Goal: Task Accomplishment & Management: Complete application form

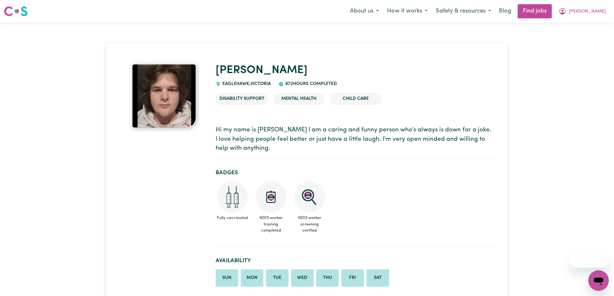
click at [587, 6] on button "[PERSON_NAME]" at bounding box center [583, 12] width 56 height 14
click at [575, 29] on link "My Account" at bounding box center [584, 25] width 51 height 12
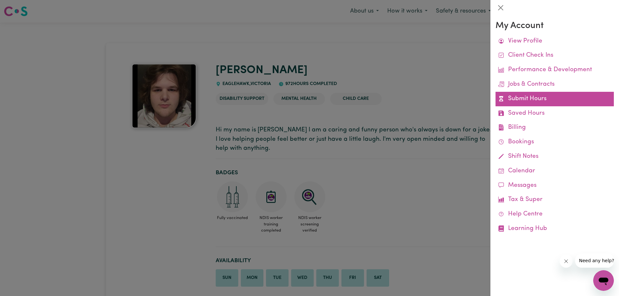
click at [530, 95] on link "Submit Hours" at bounding box center [555, 99] width 118 height 15
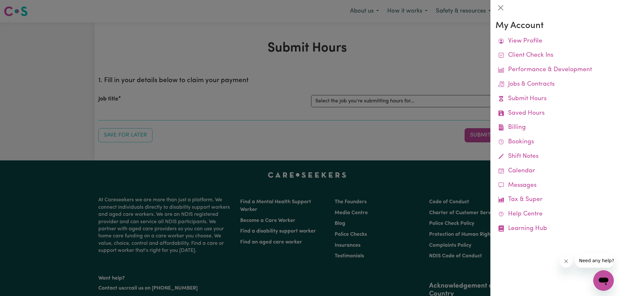
click at [446, 72] on div at bounding box center [309, 148] width 619 height 296
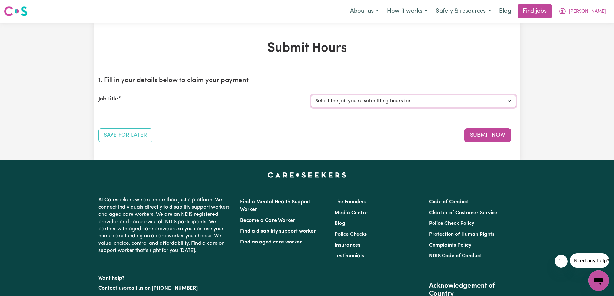
click at [478, 98] on select "Select the job you're submitting hours for... [[PERSON_NAME]] Care worker [DEMO…" at bounding box center [413, 101] width 205 height 12
select select "13099"
click at [311, 95] on select "Select the job you're submitting hours for... [[PERSON_NAME]] Care worker [DEMO…" at bounding box center [413, 101] width 205 height 12
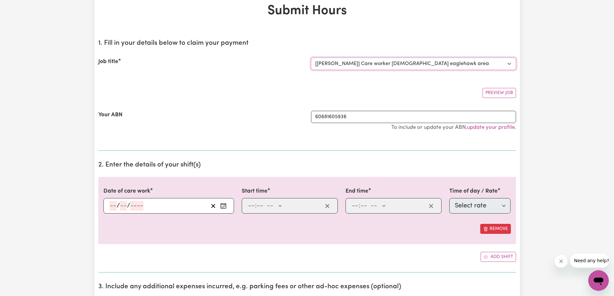
scroll to position [97, 0]
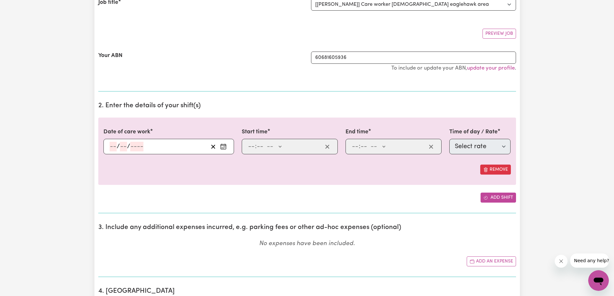
click at [504, 195] on button "Add shift" at bounding box center [498, 198] width 35 height 10
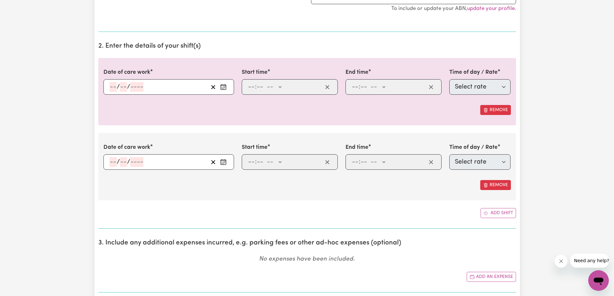
scroll to position [226, 0]
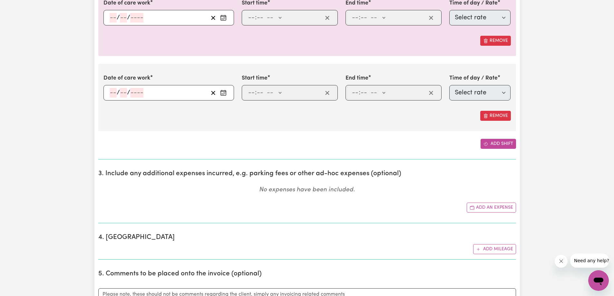
click at [497, 147] on button "Add shift" at bounding box center [498, 144] width 35 height 10
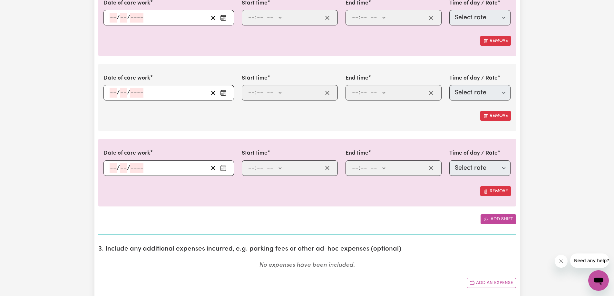
click at [513, 221] on button "Add shift" at bounding box center [498, 219] width 35 height 10
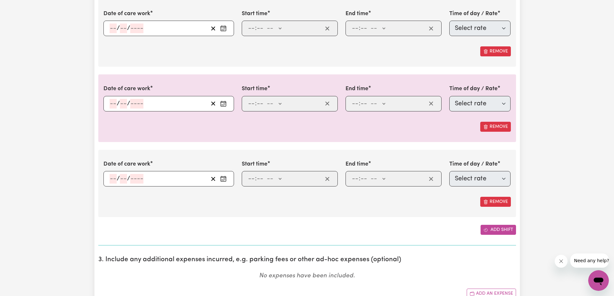
click at [507, 228] on button "Add shift" at bounding box center [498, 230] width 35 height 10
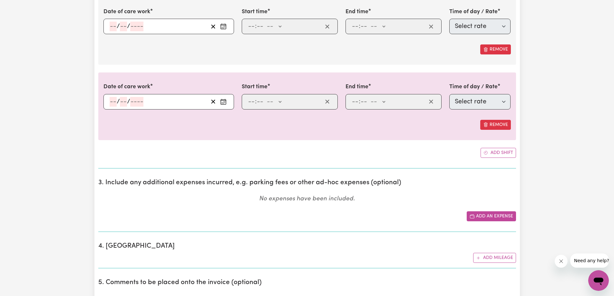
scroll to position [451, 0]
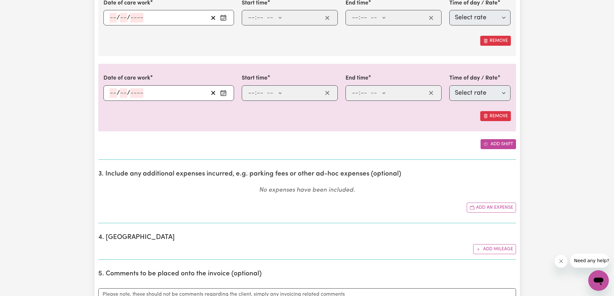
click at [492, 142] on button "Add shift" at bounding box center [498, 144] width 35 height 10
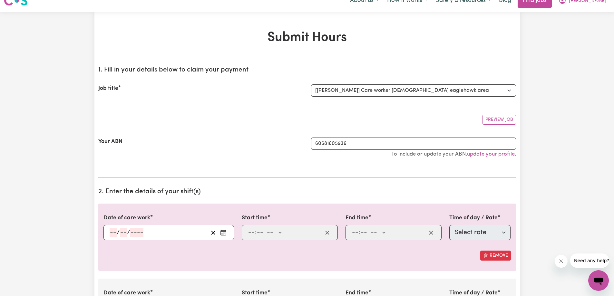
scroll to position [0, 0]
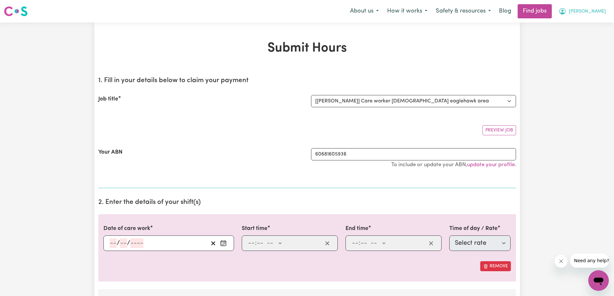
click at [595, 12] on span "[PERSON_NAME]" at bounding box center [587, 11] width 37 height 7
click at [586, 26] on link "My Account" at bounding box center [584, 25] width 51 height 12
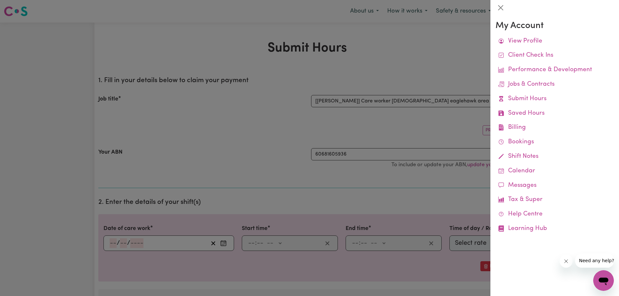
click at [434, 56] on div at bounding box center [309, 148] width 619 height 296
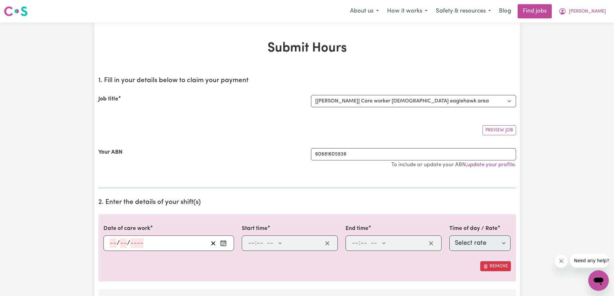
click at [110, 242] on input "number" at bounding box center [113, 244] width 7 height 10
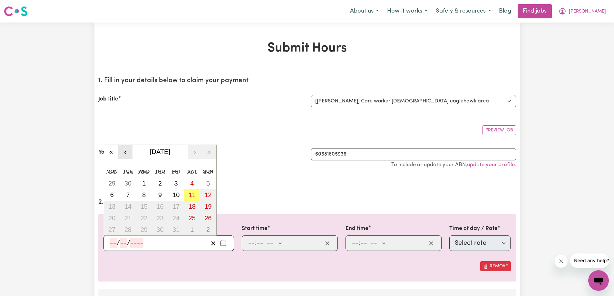
click at [122, 152] on button "‹" at bounding box center [125, 152] width 14 height 14
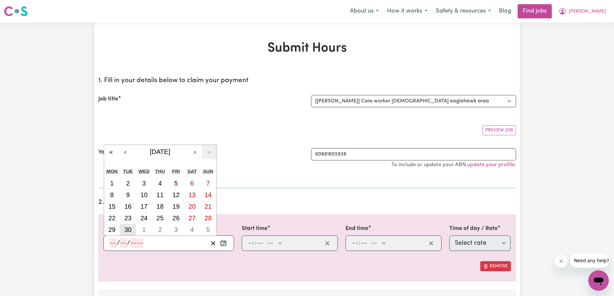
click at [132, 228] on button "30" at bounding box center [128, 230] width 16 height 12
type input "[DATE]"
type input "30"
type input "9"
type input "2025"
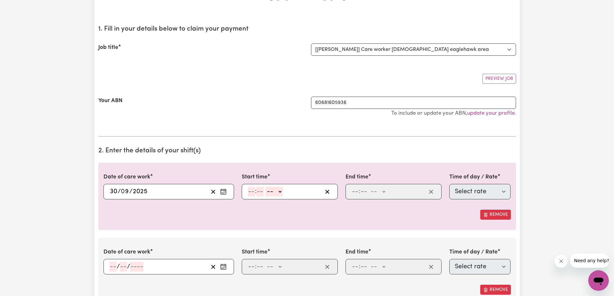
scroll to position [97, 0]
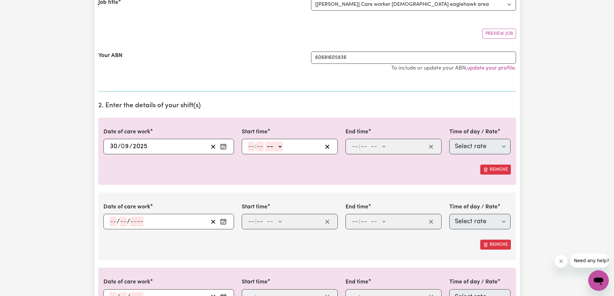
click at [112, 223] on input "number" at bounding box center [113, 222] width 7 height 10
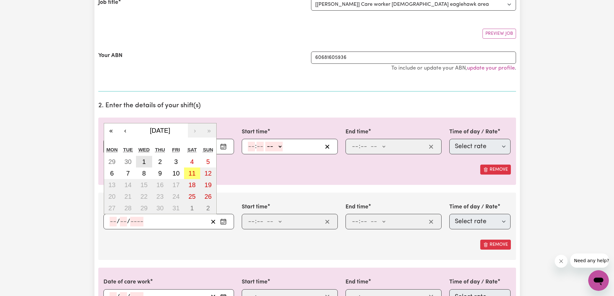
click at [142, 162] on button "1" at bounding box center [144, 162] width 16 height 12
type input "[DATE]"
type input "1"
type input "10"
type input "2025"
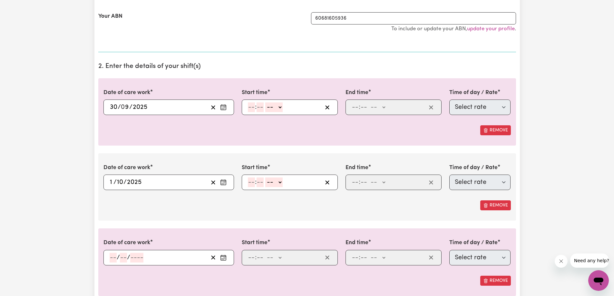
scroll to position [193, 0]
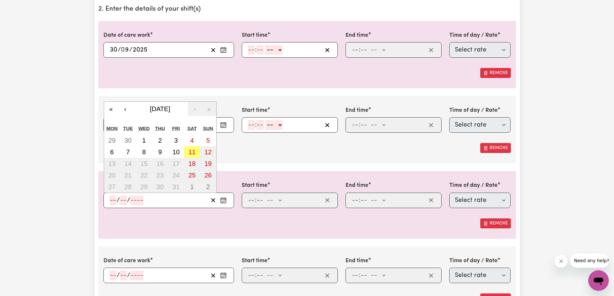
click at [111, 200] on input "number" at bounding box center [113, 201] width 7 height 10
click at [160, 141] on abbr "2" at bounding box center [160, 140] width 4 height 7
type input "[DATE]"
type input "2"
type input "10"
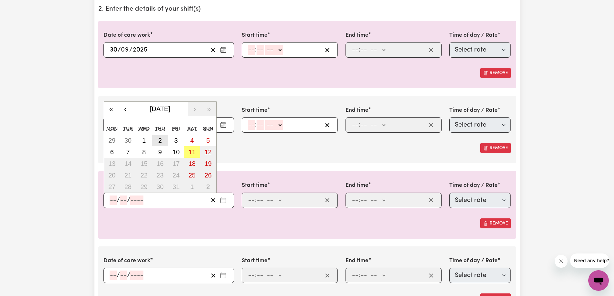
type input "2025"
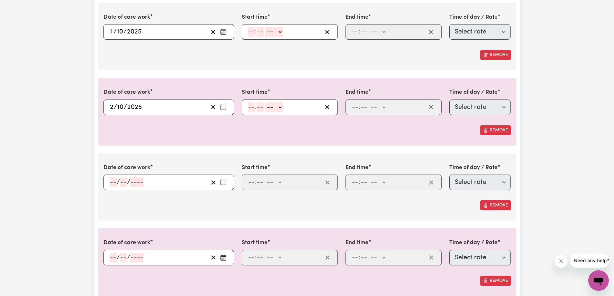
scroll to position [290, 0]
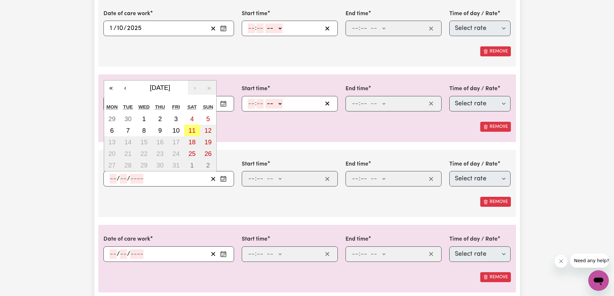
click at [113, 180] on input "number" at bounding box center [113, 179] width 7 height 10
click at [129, 127] on button "7" at bounding box center [128, 131] width 16 height 12
type input "[DATE]"
type input "7"
type input "10"
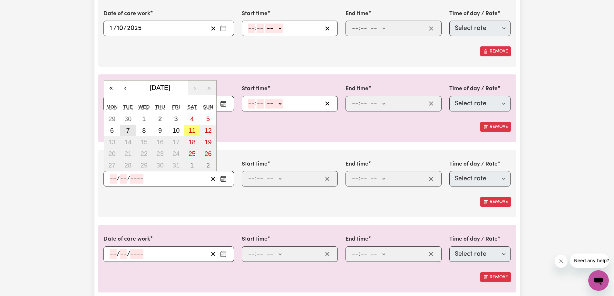
type input "2025"
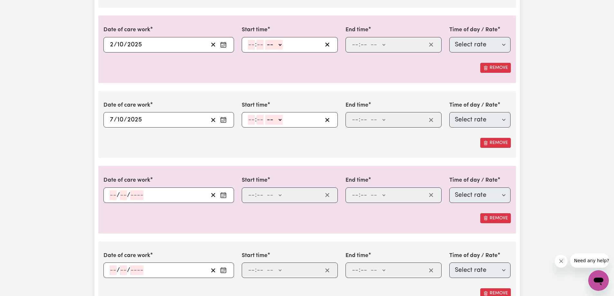
scroll to position [355, 0]
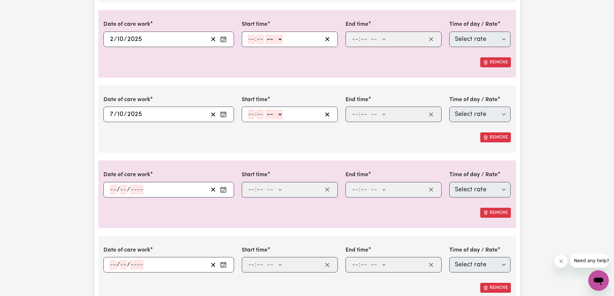
click at [112, 193] on input "number" at bounding box center [113, 190] width 7 height 10
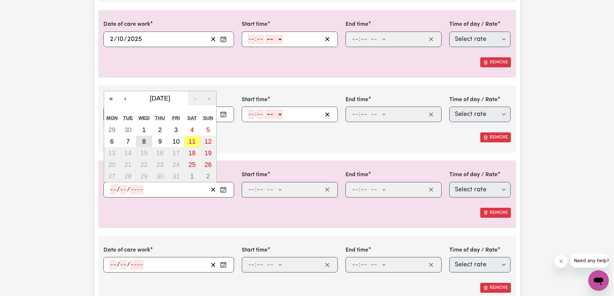
click at [145, 139] on abbr "8" at bounding box center [144, 141] width 4 height 7
type input "[DATE]"
type input "8"
type input "10"
type input "2025"
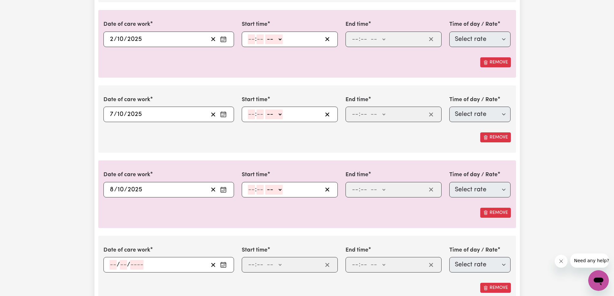
drag, startPoint x: 112, startPoint y: 266, endPoint x: 121, endPoint y: 258, distance: 12.1
click at [113, 265] on input "number" at bounding box center [113, 265] width 7 height 10
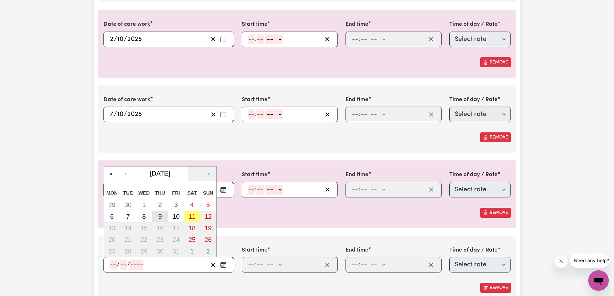
click at [156, 215] on button "9" at bounding box center [160, 217] width 16 height 12
type input "[DATE]"
type input "9"
type input "10"
type input "2025"
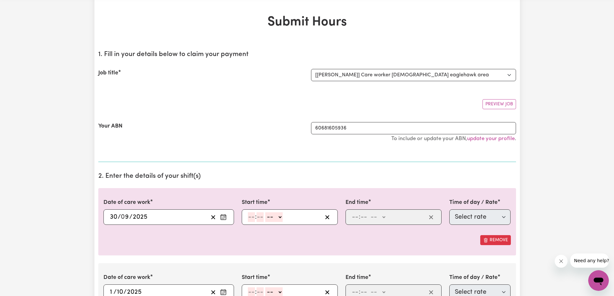
scroll to position [97, 0]
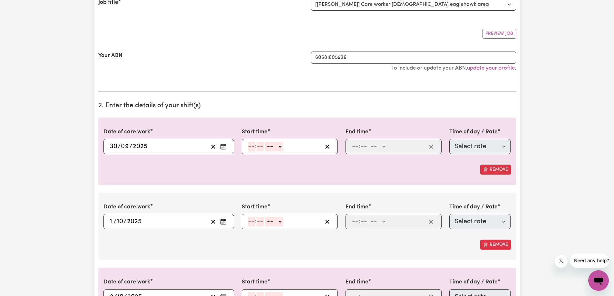
click at [250, 144] on input "number" at bounding box center [251, 147] width 7 height 10
click at [256, 148] on span ":" at bounding box center [256, 146] width 2 height 7
click at [251, 149] on input "number" at bounding box center [251, 147] width 7 height 10
type input "10"
type input "0"
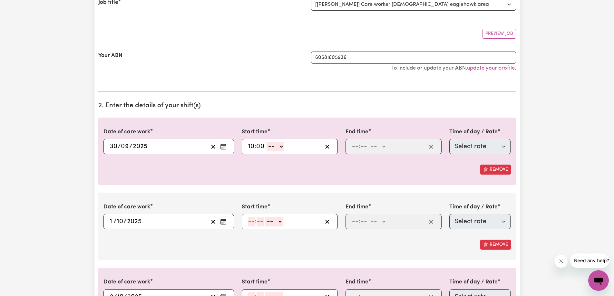
click at [279, 150] on select "-- AM PM" at bounding box center [275, 147] width 17 height 10
select select "am"
click at [267, 142] on select "-- AM PM" at bounding box center [275, 147] width 17 height 10
type input "10:00"
click at [353, 148] on input "number" at bounding box center [355, 147] width 7 height 10
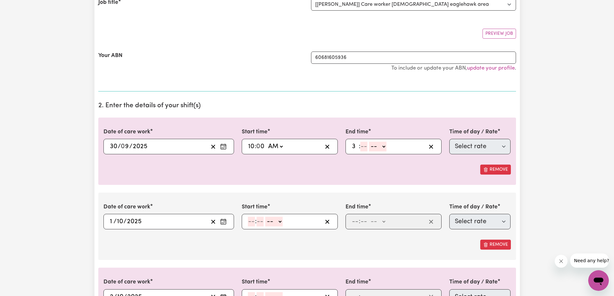
type input "3"
type input "30"
click at [376, 149] on select "-- AM PM" at bounding box center [375, 147] width 17 height 10
select select "pm"
click at [367, 142] on select "-- AM PM" at bounding box center [375, 147] width 17 height 10
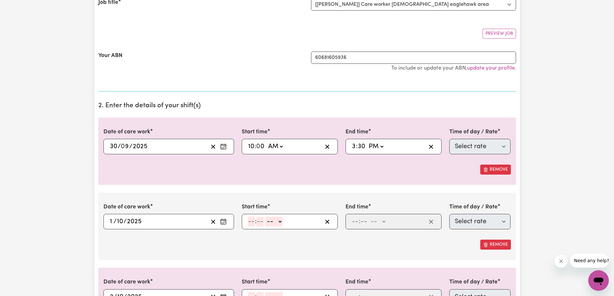
type input "15:30"
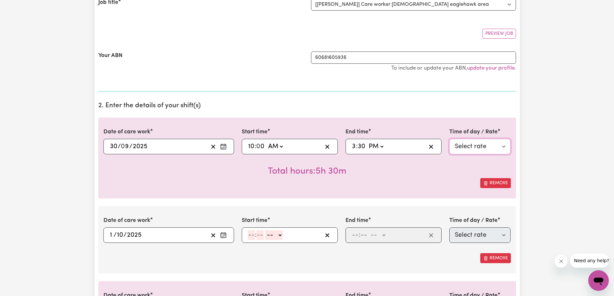
drag, startPoint x: 483, startPoint y: 150, endPoint x: 483, endPoint y: 154, distance: 4.5
click at [482, 150] on select "Select rate $57.80 - Weekday Daytime - Assistance with Self Care Activities - S…" at bounding box center [480, 146] width 62 height 15
select select "63213"
click at [449, 139] on select "Select rate $57.80 - Weekday Daytime - Assistance with Self Care Activities - S…" at bounding box center [480, 146] width 62 height 15
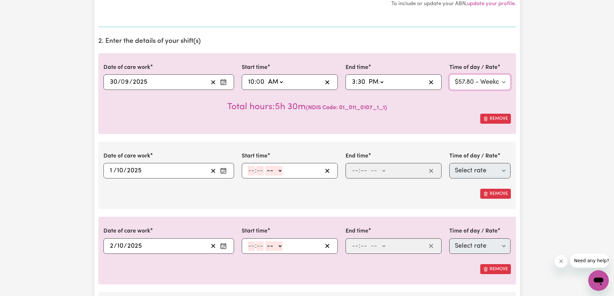
scroll to position [193, 0]
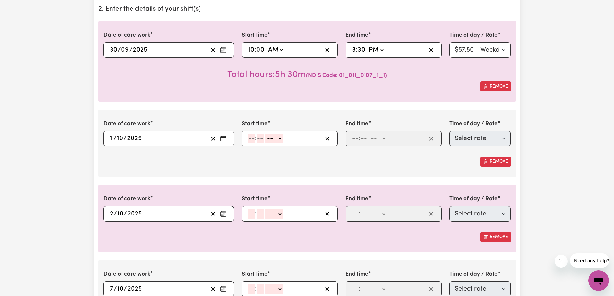
click at [247, 138] on div ": -- AM PM" at bounding box center [284, 139] width 75 height 10
type input "10"
type input "0"
click at [274, 138] on select "-- AM PM" at bounding box center [273, 139] width 17 height 10
select select "am"
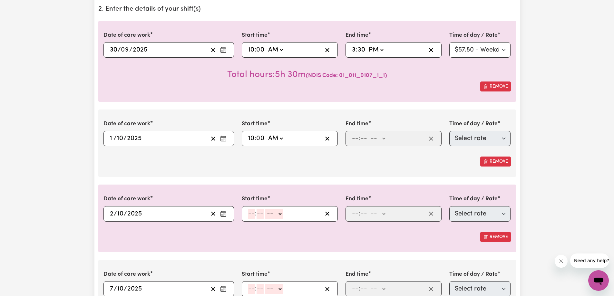
click at [267, 134] on select "-- AM PM" at bounding box center [275, 139] width 17 height 10
type input "10:00"
click at [353, 138] on input "number" at bounding box center [355, 139] width 7 height 10
type input "4"
type input "0"
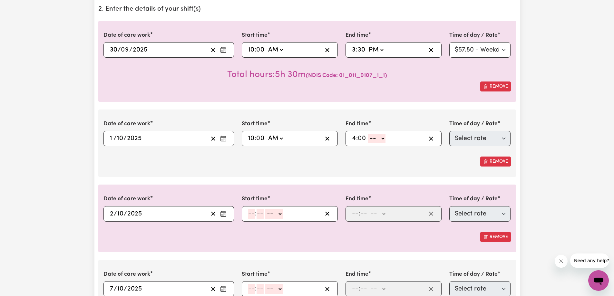
click at [374, 141] on select "-- AM PM" at bounding box center [376, 139] width 17 height 10
select select "pm"
click at [368, 134] on select "-- AM PM" at bounding box center [376, 139] width 17 height 10
type input "16:00"
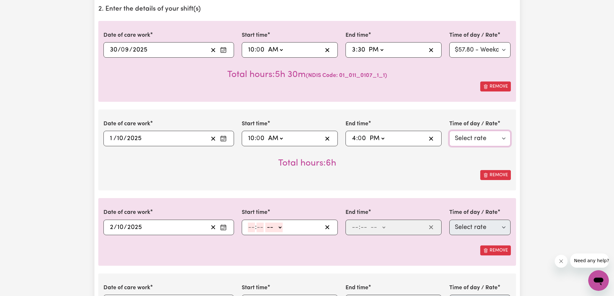
click at [487, 141] on select "Select rate $57.80 - Weekday Daytime - Assistance with Self Care Activities - S…" at bounding box center [480, 138] width 62 height 15
select select "63213"
click at [449, 131] on select "Select rate $57.80 - Weekday Daytime - Assistance with Self Care Activities - S…" at bounding box center [480, 138] width 62 height 15
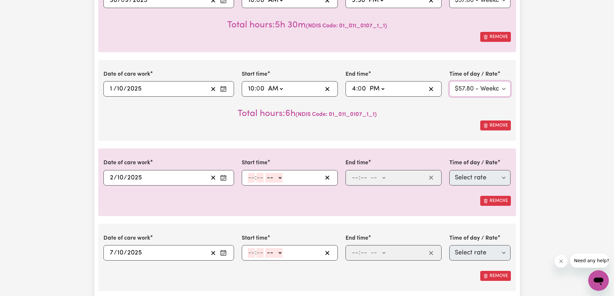
scroll to position [290, 0]
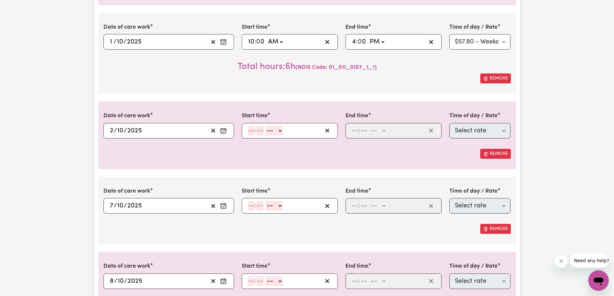
click at [244, 130] on div ": -- AM PM" at bounding box center [290, 130] width 96 height 15
click at [252, 132] on input "number" at bounding box center [251, 131] width 7 height 10
type input "10"
type input "0"
drag, startPoint x: 276, startPoint y: 132, endPoint x: 279, endPoint y: 135, distance: 4.8
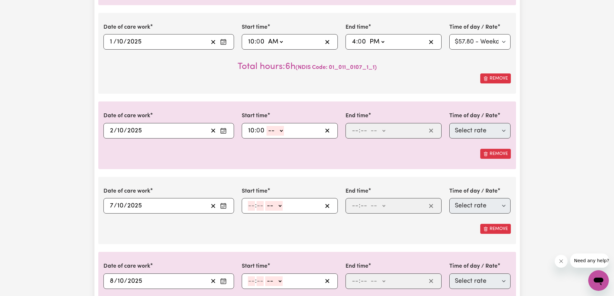
click at [276, 131] on select "-- AM PM" at bounding box center [275, 131] width 17 height 10
select select "am"
click at [267, 126] on select "-- AM PM" at bounding box center [275, 131] width 17 height 10
type input "10:00"
click at [355, 131] on input "number" at bounding box center [355, 131] width 7 height 10
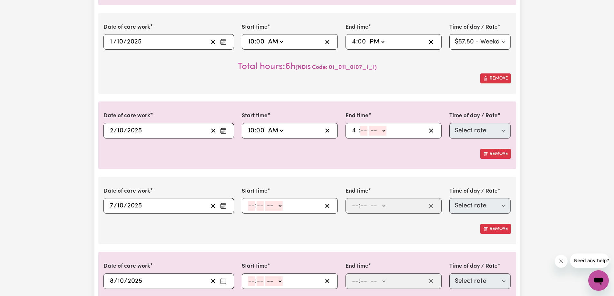
type input "4"
type input "00"
click at [383, 132] on select "-- AM PM" at bounding box center [376, 131] width 17 height 10
select select "pm"
click at [368, 126] on select "-- AM PM" at bounding box center [376, 131] width 17 height 10
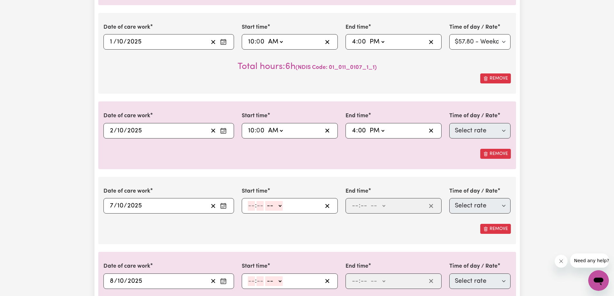
type input "16:00"
type input "0"
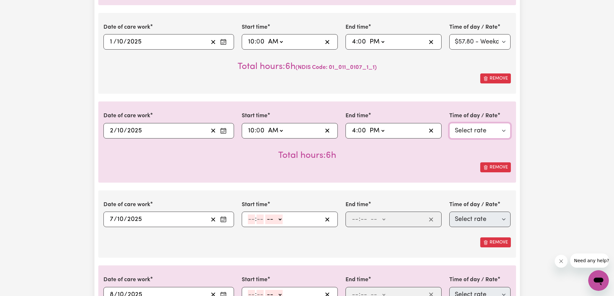
click at [483, 132] on select "Select rate $57.80 - Weekday Daytime - Assistance with Self Care Activities - S…" at bounding box center [480, 130] width 62 height 15
select select "63213"
click at [449, 123] on select "Select rate $57.80 - Weekday Daytime - Assistance with Self Care Activities - S…" at bounding box center [480, 130] width 62 height 15
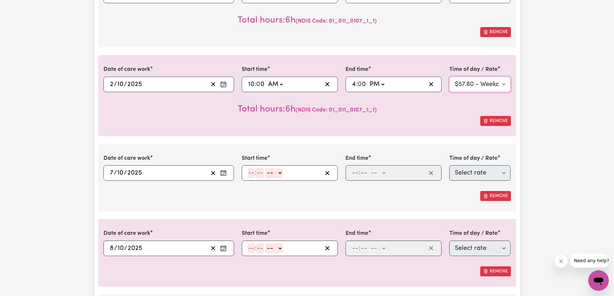
scroll to position [387, 0]
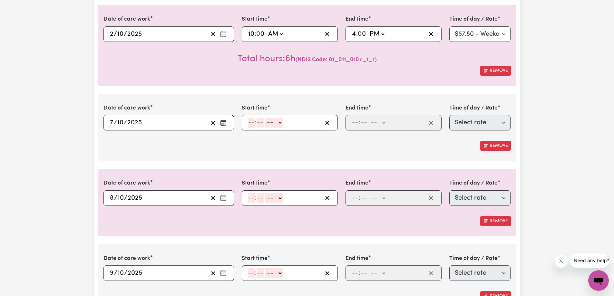
click at [251, 123] on input "number" at bounding box center [251, 123] width 7 height 10
type input "10"
type input "0"
drag, startPoint x: 275, startPoint y: 123, endPoint x: 276, endPoint y: 127, distance: 4.6
click at [275, 123] on select "-- AM PM" at bounding box center [275, 123] width 17 height 10
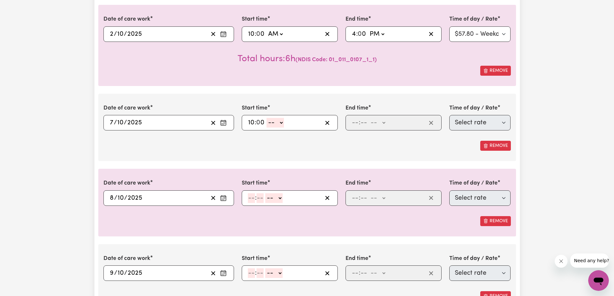
select select "am"
click at [267, 118] on select "-- AM PM" at bounding box center [275, 123] width 17 height 10
type input "10:00"
click at [358, 123] on input "number" at bounding box center [355, 123] width 7 height 10
type input "3"
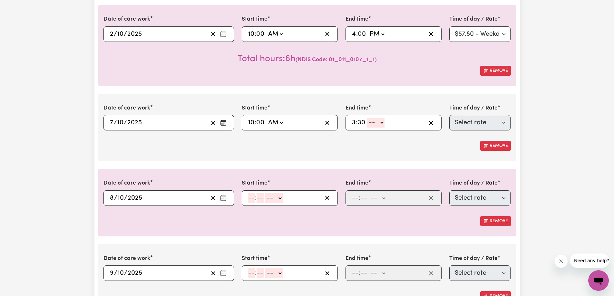
type input "30"
click at [378, 124] on select "-- AM PM" at bounding box center [375, 123] width 17 height 10
select select "pm"
click at [367, 118] on select "-- AM PM" at bounding box center [375, 123] width 17 height 10
type input "15:30"
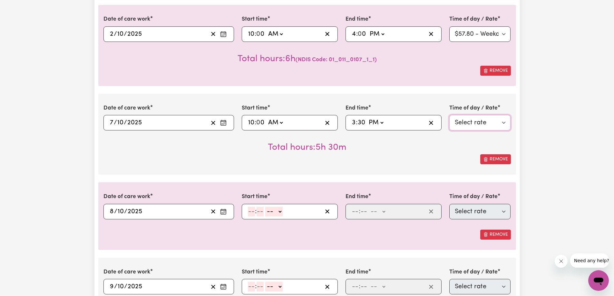
drag, startPoint x: 462, startPoint y: 125, endPoint x: 462, endPoint y: 130, distance: 5.5
click at [462, 125] on select "Select rate $57.80 - Weekday Daytime - Assistance with Self Care Activities - S…" at bounding box center [480, 122] width 62 height 15
select select "63213"
click at [449, 115] on select "Select rate $57.80 - Weekday Daytime - Assistance with Self Care Activities - S…" at bounding box center [480, 122] width 62 height 15
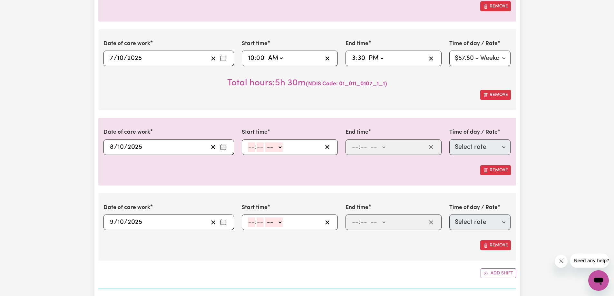
click at [253, 147] on input "number" at bounding box center [251, 148] width 7 height 10
type input "10"
type input "0"
click at [270, 146] on select "-- AM PM" at bounding box center [275, 148] width 17 height 10
select select "am"
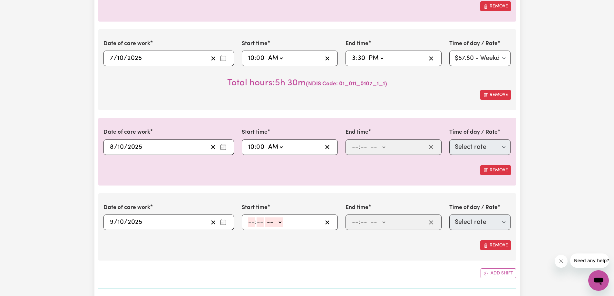
click at [267, 143] on select "-- AM PM" at bounding box center [275, 148] width 17 height 10
type input "10:00"
click at [356, 147] on input "number" at bounding box center [355, 148] width 7 height 10
type input "4"
type input "0"
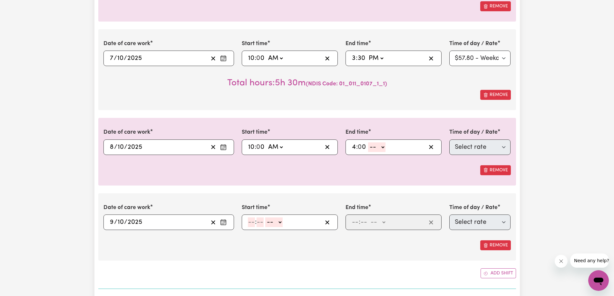
click at [378, 146] on select "-- AM PM" at bounding box center [376, 148] width 17 height 10
select select "pm"
click at [368, 143] on select "-- AM PM" at bounding box center [376, 148] width 17 height 10
type input "16:00"
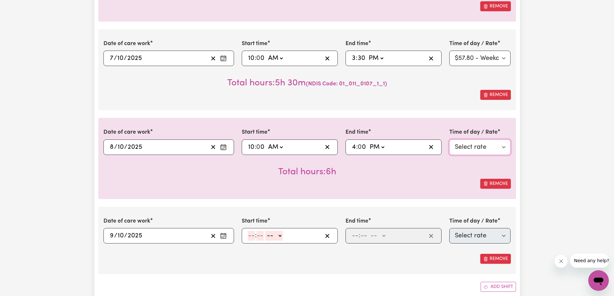
click at [475, 143] on select "Select rate $57.80 - Weekday Daytime - Assistance with Self Care Activities - S…" at bounding box center [480, 147] width 62 height 15
select select "63213"
click at [449, 140] on select "Select rate $57.80 - Weekday Daytime - Assistance with Self Care Activities - S…" at bounding box center [480, 147] width 62 height 15
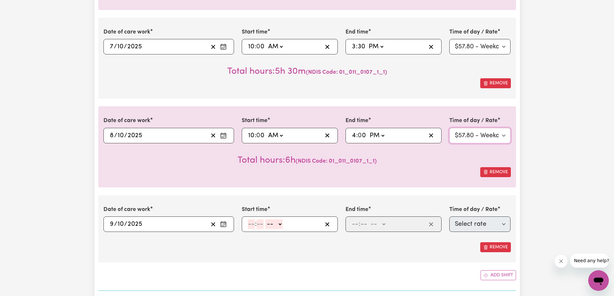
scroll to position [484, 0]
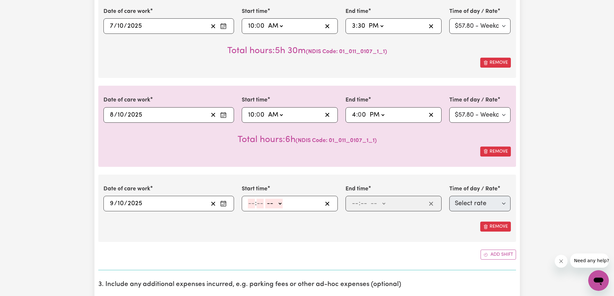
click at [251, 201] on input "number" at bounding box center [251, 204] width 7 height 10
type input "10"
type input "00"
click at [276, 202] on select "-- AM PM" at bounding box center [275, 204] width 17 height 10
select select "am"
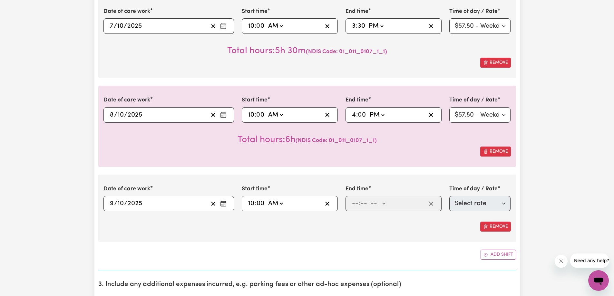
click at [267, 199] on select "-- AM PM" at bounding box center [275, 204] width 17 height 10
type input "10:00"
type input "0"
click at [351, 203] on div ": -- AM PM" at bounding box center [388, 204] width 75 height 10
click at [354, 202] on input "number" at bounding box center [355, 204] width 7 height 10
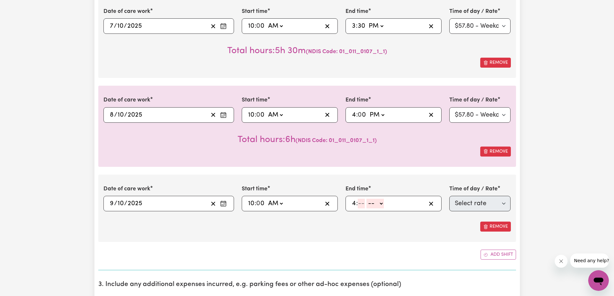
type input "4"
type input "0"
click at [384, 203] on select "-- AM PM" at bounding box center [376, 204] width 17 height 10
select select "pm"
click at [368, 199] on select "-- AM PM" at bounding box center [376, 204] width 17 height 10
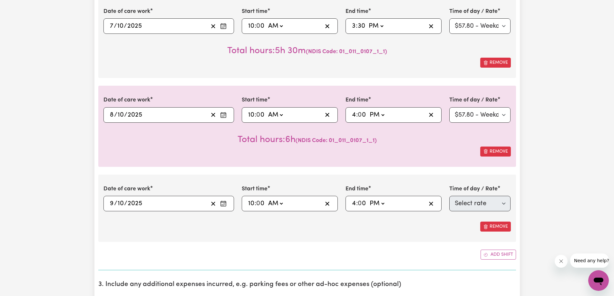
type input "16:00"
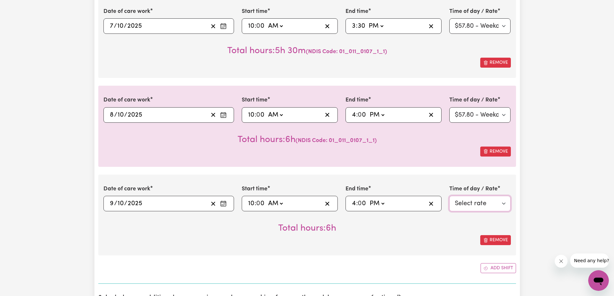
click at [488, 198] on select "Select rate $57.80 - Weekday Daytime - Assistance with Self Care Activities - S…" at bounding box center [480, 203] width 62 height 15
select select "63213"
click at [449, 196] on select "Select rate $57.80 - Weekday Daytime - Assistance with Self Care Activities - S…" at bounding box center [480, 203] width 62 height 15
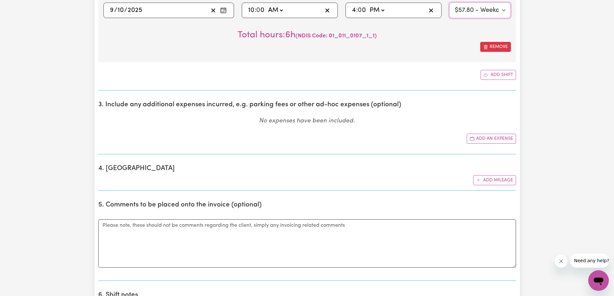
scroll to position [806, 0]
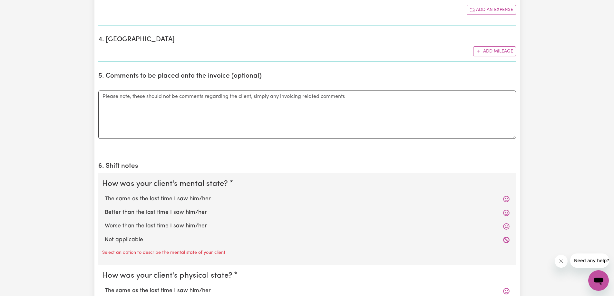
click at [158, 210] on label "Better than the last time I saw him/her" at bounding box center [307, 213] width 405 height 8
click at [105, 209] on input "Better than the last time I saw him/her" at bounding box center [104, 208] width 0 height 0
radio input "true"
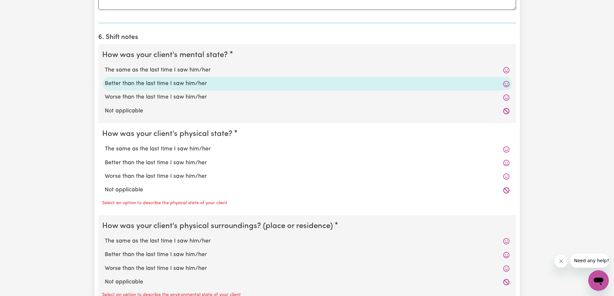
click at [158, 162] on label "Better than the last time I saw him/her" at bounding box center [307, 163] width 405 height 8
click at [105, 159] on input "Better than the last time I saw him/her" at bounding box center [104, 159] width 0 height 0
radio input "true"
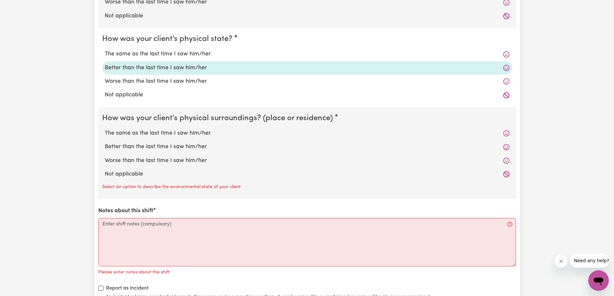
scroll to position [1032, 0]
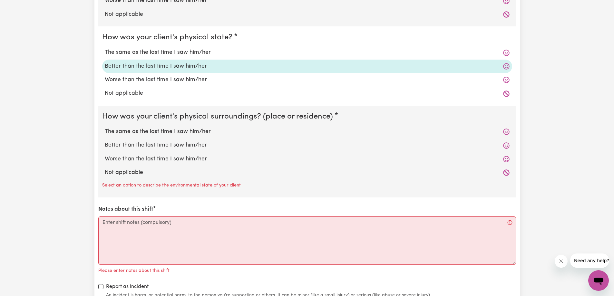
click at [171, 132] on label "The same as the last time I saw him/her" at bounding box center [307, 132] width 405 height 8
click at [105, 128] on input "The same as the last time I saw him/her" at bounding box center [104, 127] width 0 height 0
radio input "true"
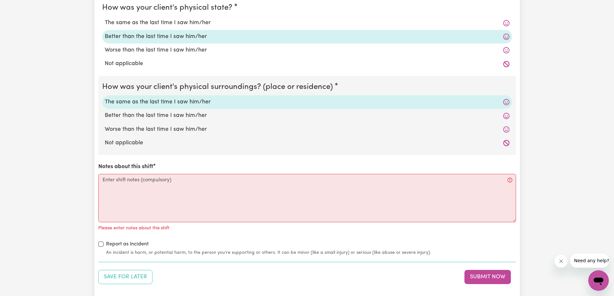
scroll to position [1129, 0]
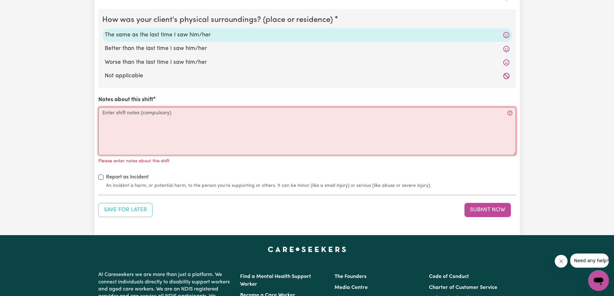
drag, startPoint x: 169, startPoint y: 130, endPoint x: 169, endPoint y: 125, distance: 4.8
click at [169, 129] on textarea "Notes about this shift" at bounding box center [307, 131] width 418 height 48
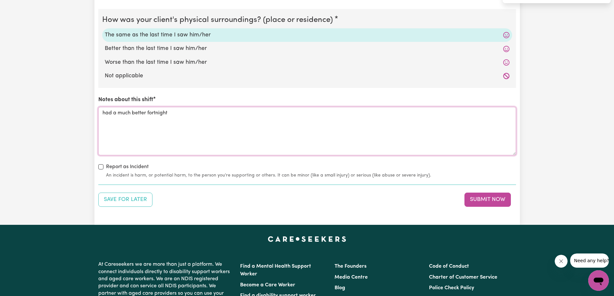
drag, startPoint x: 173, startPoint y: 117, endPoint x: 148, endPoint y: 117, distance: 24.8
click at [148, 117] on textarea "had a much better fortnight" at bounding box center [307, 131] width 418 height 48
type textarea "had a much better fortnight, seems to be doing well."
click at [479, 200] on button "Submit Now" at bounding box center [488, 200] width 46 height 14
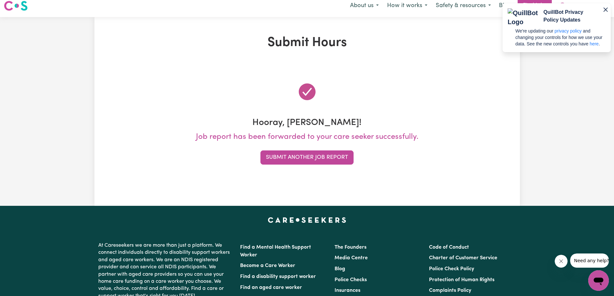
scroll to position [0, 0]
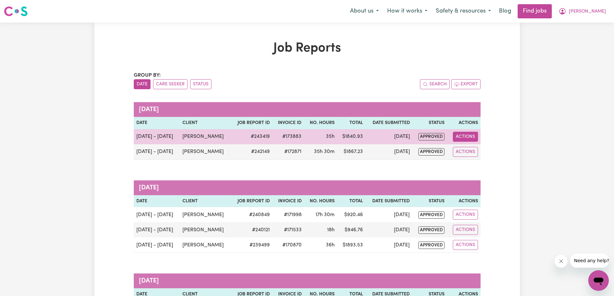
click at [461, 138] on button "Actions" at bounding box center [465, 137] width 25 height 10
click at [476, 150] on link "View Job Report" at bounding box center [480, 151] width 55 height 13
select select "pm"
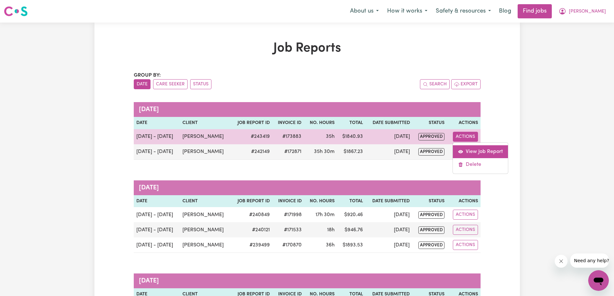
select select "pm"
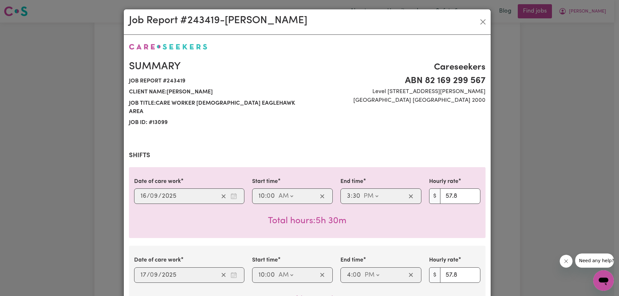
select select "57.8-Weekday"
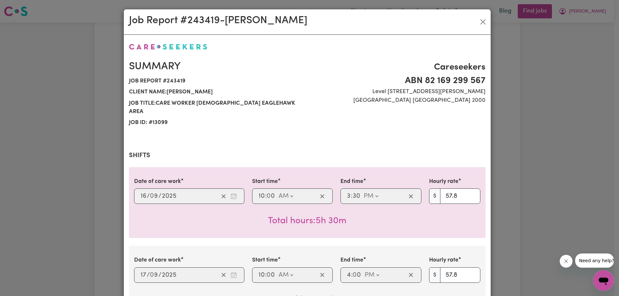
select select "57.8-Weekday"
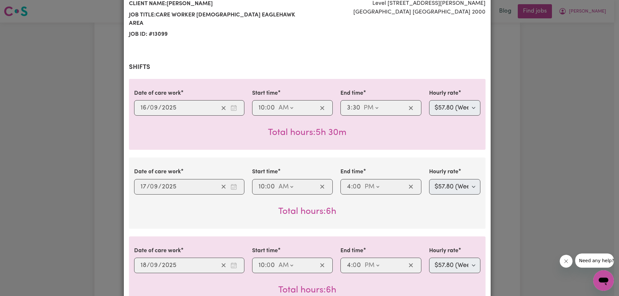
scroll to position [97, 0]
